Goal: Task Accomplishment & Management: Manage account settings

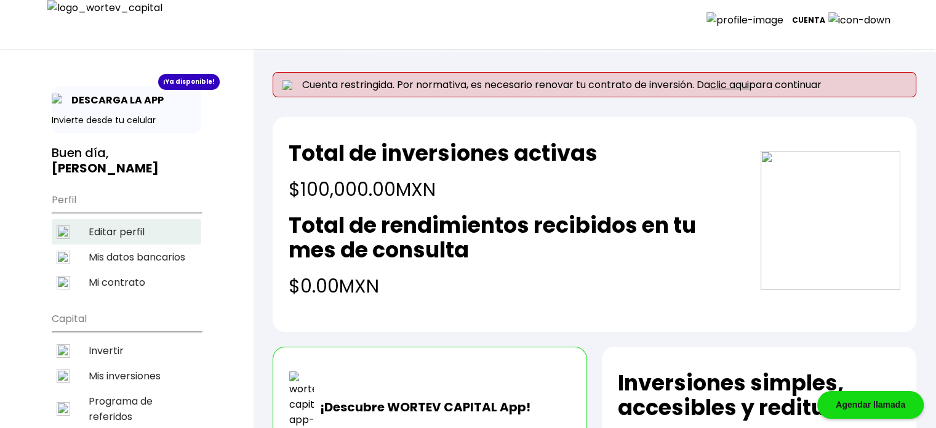
click at [123, 228] on li "Editar perfil" at bounding box center [127, 231] width 150 height 25
select select "Mujer"
select select "Secundaria"
select select "QT"
select select "Bankaool"
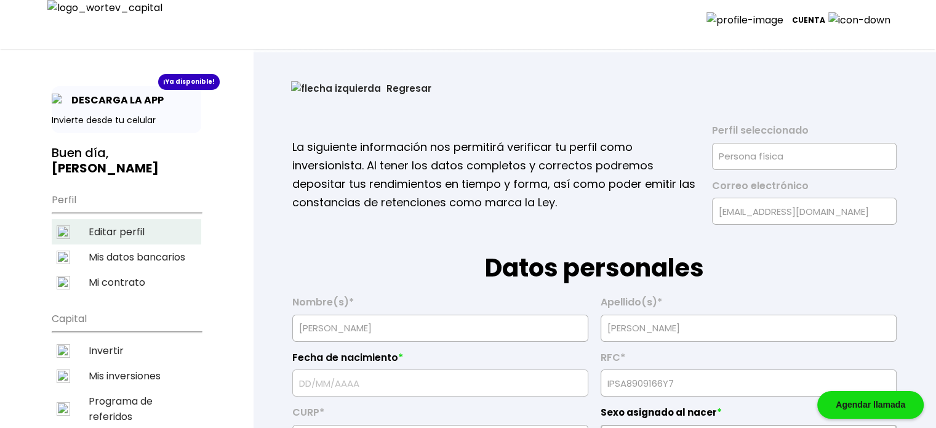
type input "[DATE]"
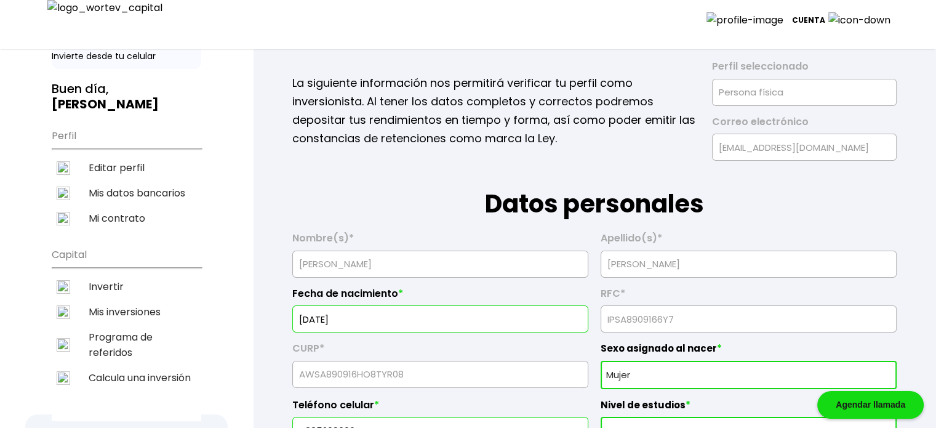
scroll to position [143, 0]
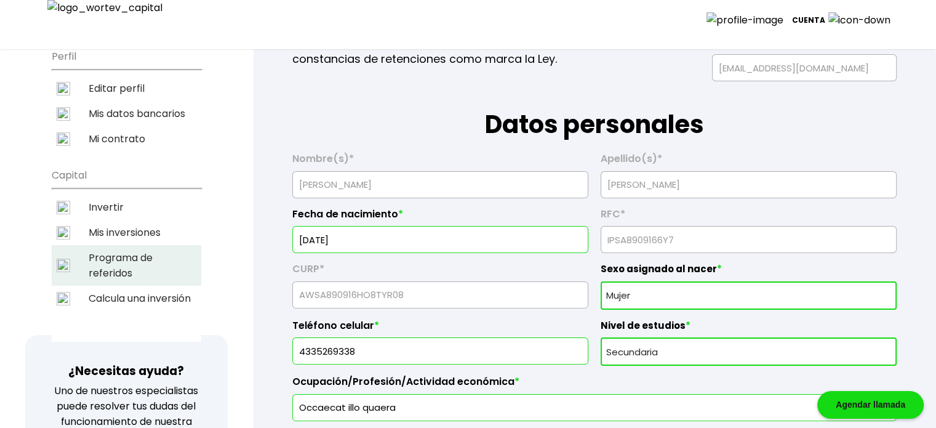
click at [153, 257] on li "Programa de referidos" at bounding box center [127, 265] width 150 height 41
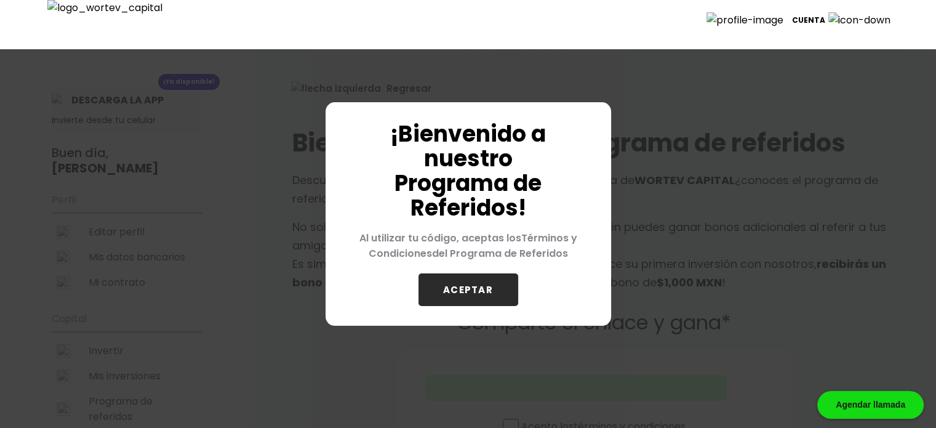
click at [502, 294] on button "ACEPTAR" at bounding box center [468, 289] width 100 height 33
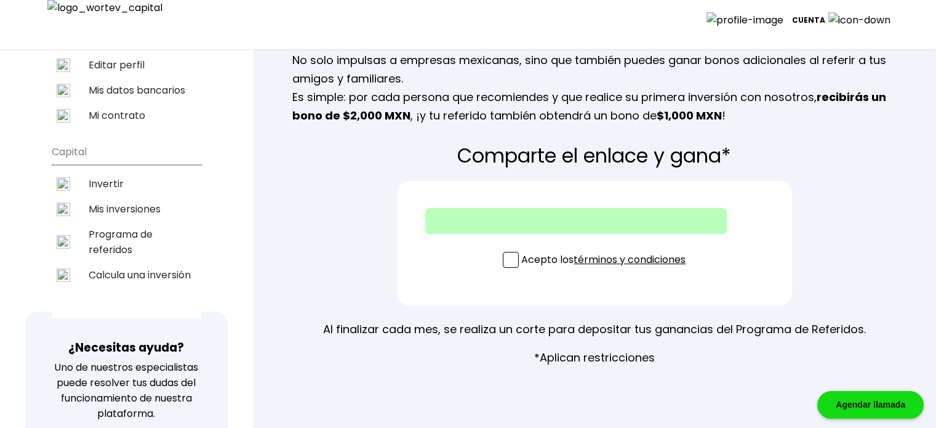
scroll to position [164, 0]
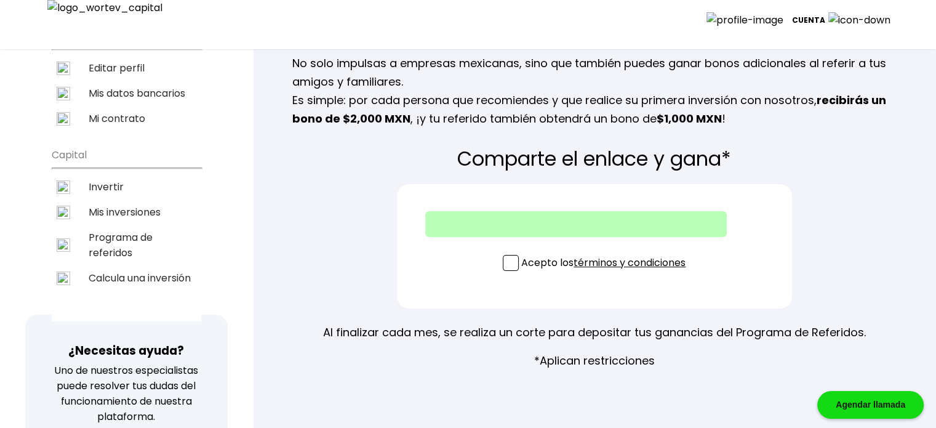
click at [512, 263] on span at bounding box center [511, 263] width 16 height 16
click at [606, 272] on input "Acepto los términos y condiciones" at bounding box center [606, 272] width 0 height 0
type input "[URL]"
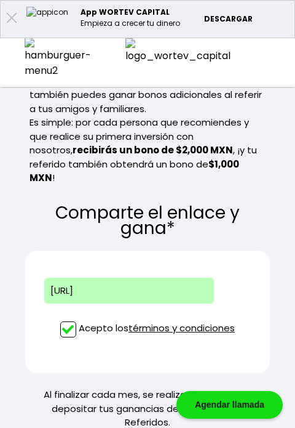
click at [236, 290] on img at bounding box center [236, 290] width 0 height 0
